Goal: Task Accomplishment & Management: Manage account settings

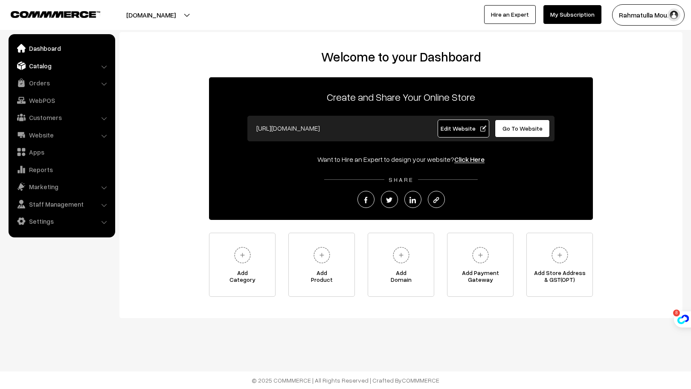
click at [87, 66] on link "Catalog" at bounding box center [62, 65] width 102 height 15
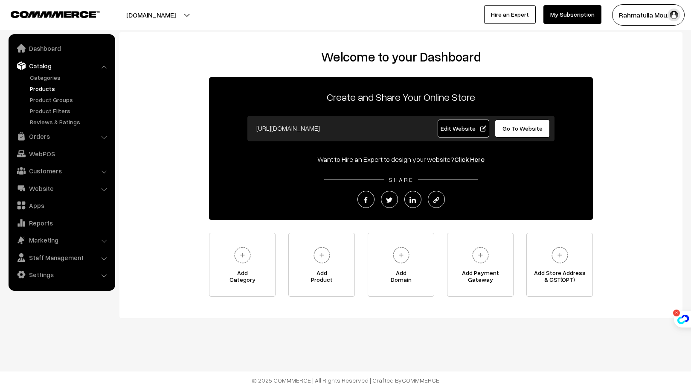
click at [41, 89] on link "Products" at bounding box center [70, 88] width 84 height 9
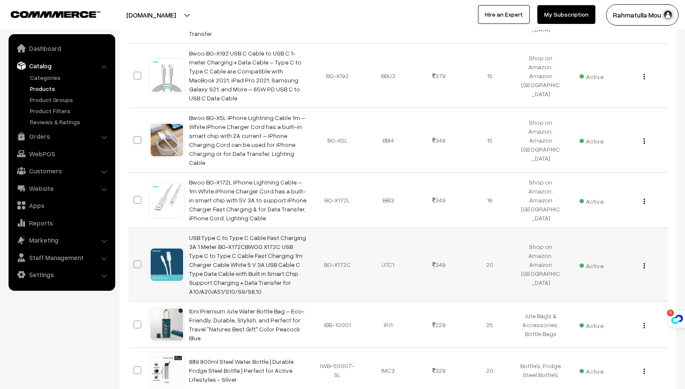
scroll to position [442, 0]
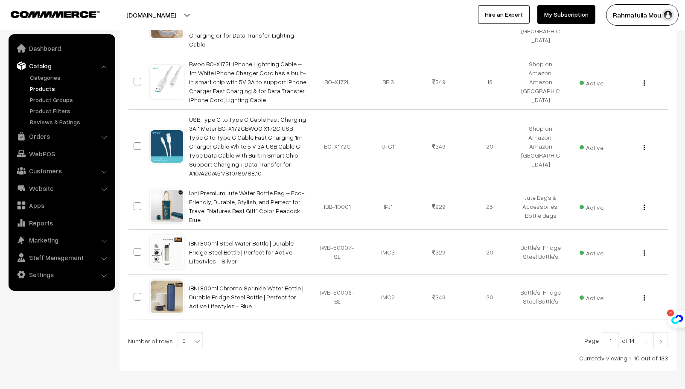
click at [193, 337] on b at bounding box center [197, 341] width 9 height 9
select select "100"
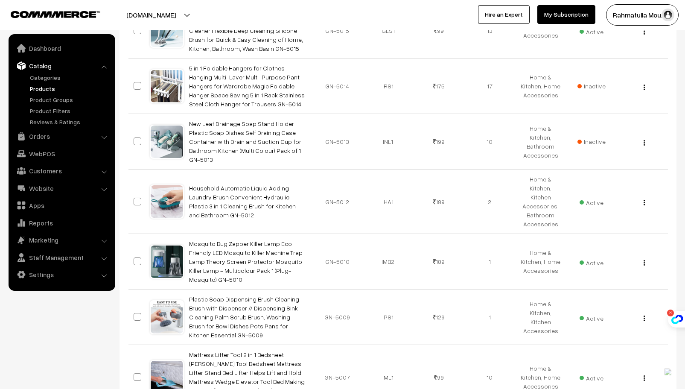
scroll to position [5211, 0]
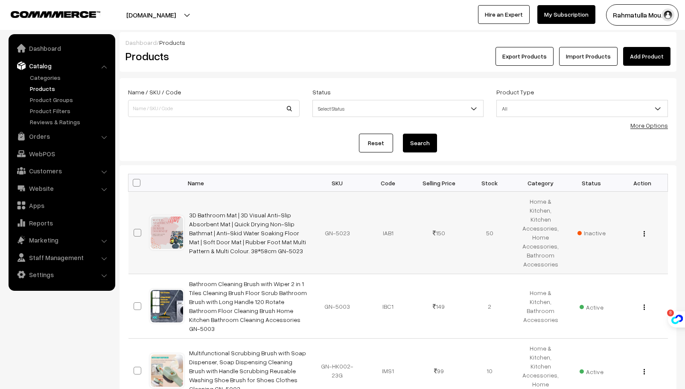
click at [643, 231] on img "button" at bounding box center [643, 234] width 1 height 6
click at [580, 280] on link "Delete" at bounding box center [606, 283] width 73 height 19
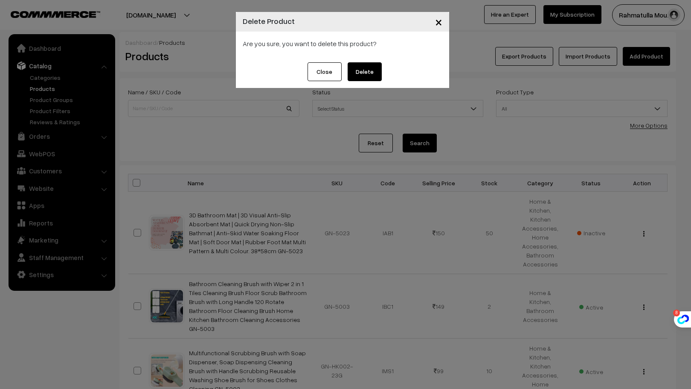
click at [363, 70] on button "Delete" at bounding box center [365, 71] width 34 height 19
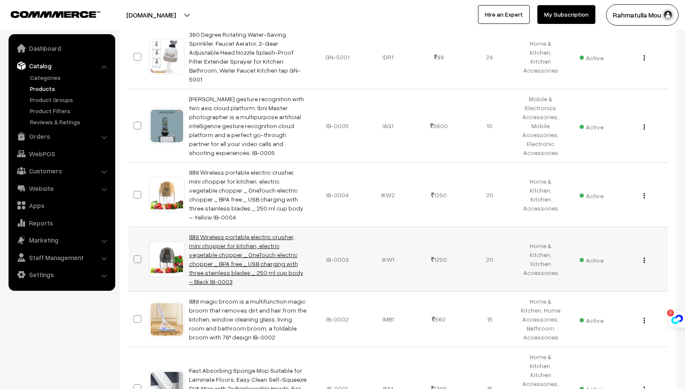
scroll to position [299, 0]
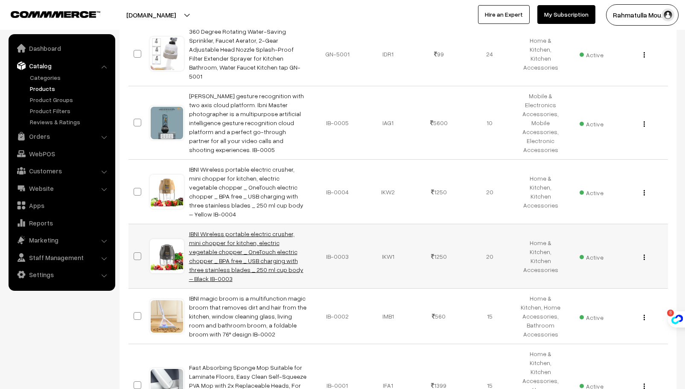
click at [252, 230] on link "IBNI Wireless portable electric crusher, mini chopper for kitchen, electric veg…" at bounding box center [246, 256] width 114 height 52
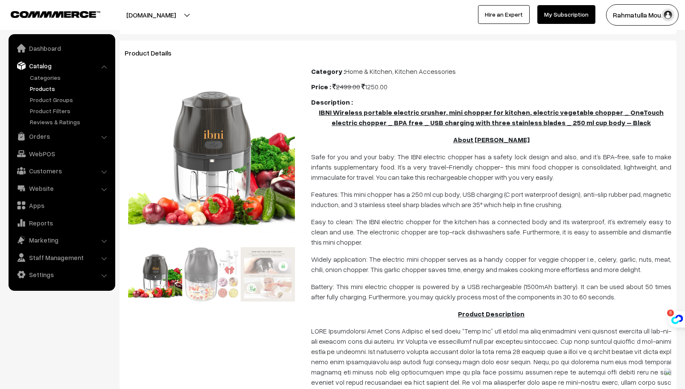
scroll to position [85, 0]
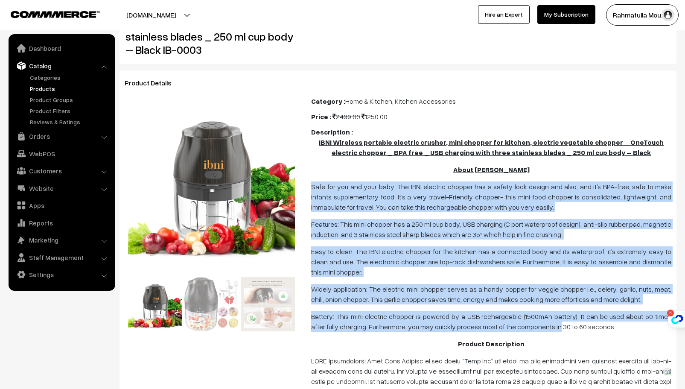
drag, startPoint x: 311, startPoint y: 186, endPoint x: 503, endPoint y: 266, distance: 207.7
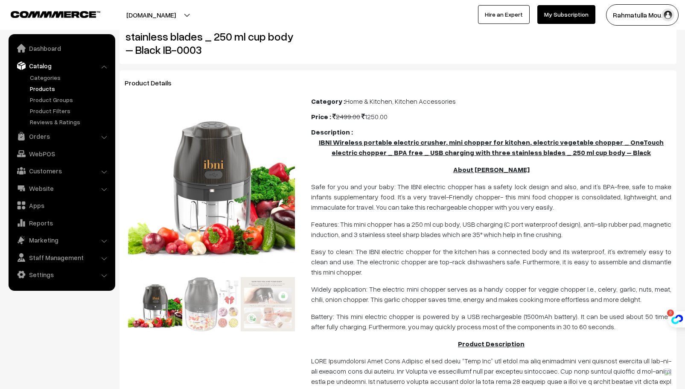
drag, startPoint x: 454, startPoint y: 163, endPoint x: 463, endPoint y: 169, distance: 10.2
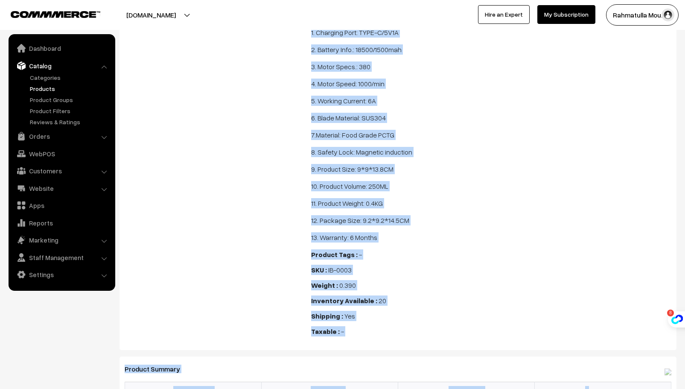
scroll to position [530, 0]
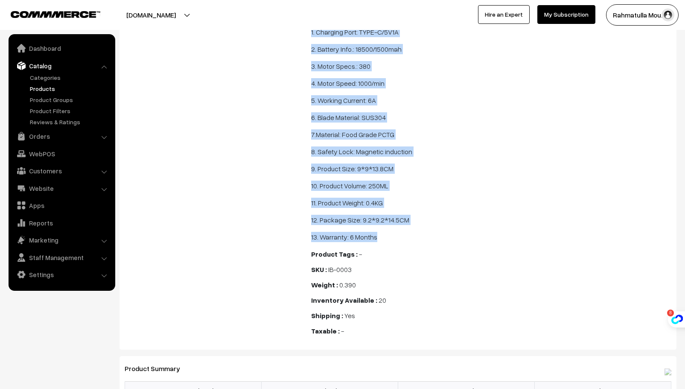
drag, startPoint x: 460, startPoint y: 169, endPoint x: 431, endPoint y: 239, distance: 75.5
copy span "Lorem IPSU Dolorsi Amet con adi eli sedd eius: Tem INCI utlabore etdolor mag a …"
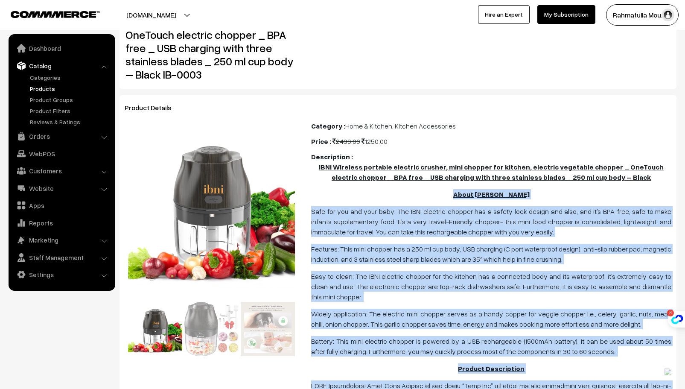
scroll to position [146, 0]
